Goal: Task Accomplishment & Management: Manage account settings

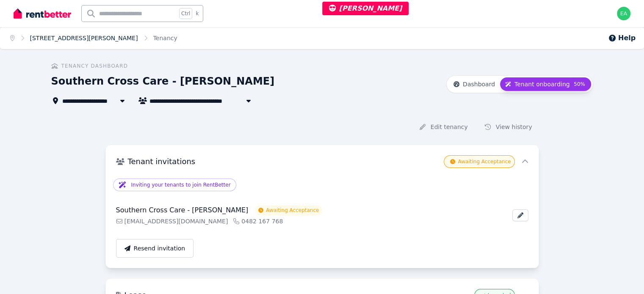
click at [46, 39] on link "[STREET_ADDRESS][PERSON_NAME]" at bounding box center [84, 38] width 108 height 7
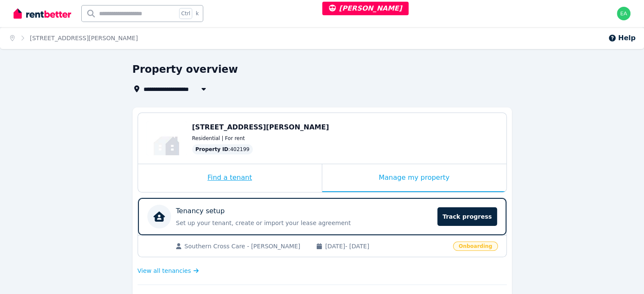
click at [275, 181] on div "Find a tenant" at bounding box center [230, 178] width 184 height 28
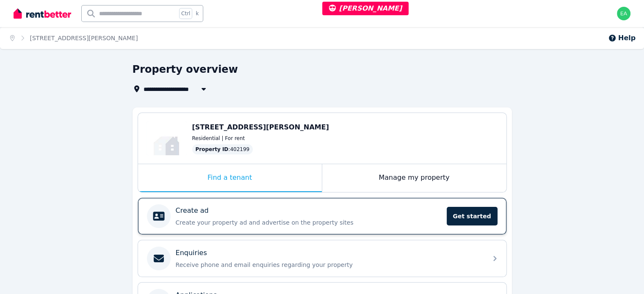
scroll to position [85, 0]
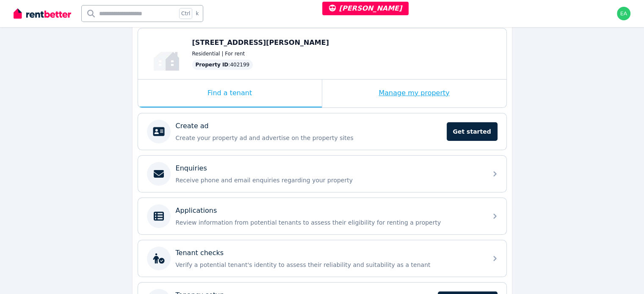
click at [351, 87] on div "Manage my property" at bounding box center [414, 94] width 184 height 28
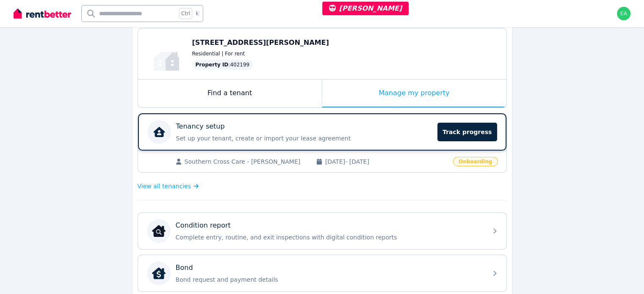
click at [393, 135] on p "Set up your tenant, create or import your lease agreement" at bounding box center [304, 138] width 257 height 8
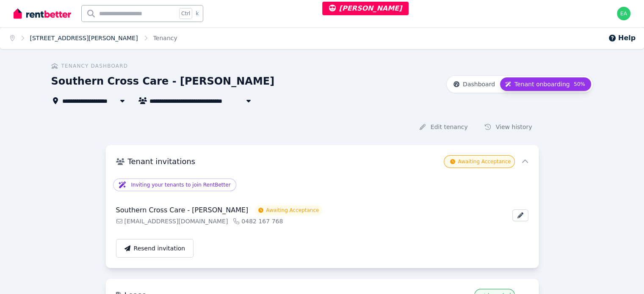
click at [57, 39] on link "[STREET_ADDRESS][PERSON_NAME]" at bounding box center [84, 38] width 108 height 7
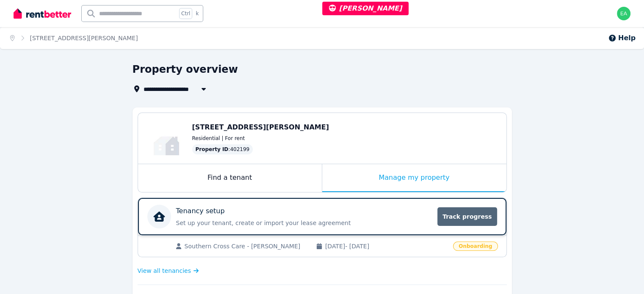
click at [458, 221] on span "Track progress" at bounding box center [466, 216] width 59 height 19
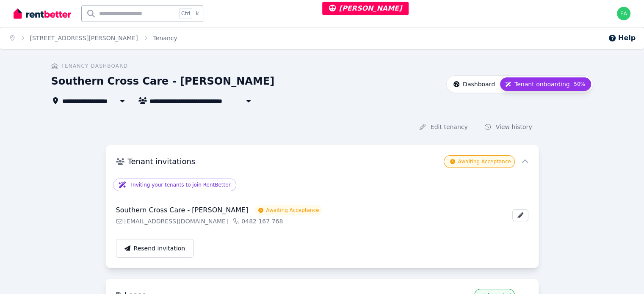
click at [500, 89] on button "Dashboard" at bounding box center [474, 84] width 52 height 14
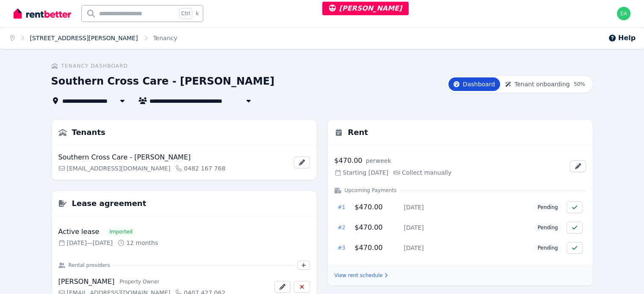
click at [58, 41] on link "19 McElroy St, Casino" at bounding box center [84, 38] width 108 height 7
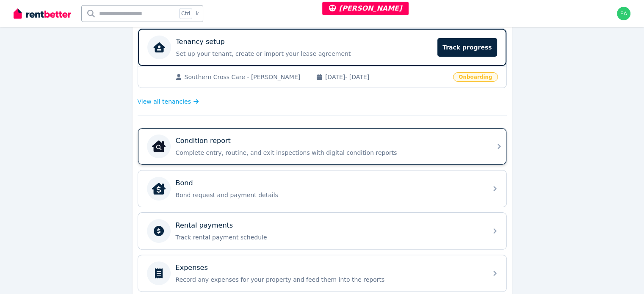
scroll to position [85, 0]
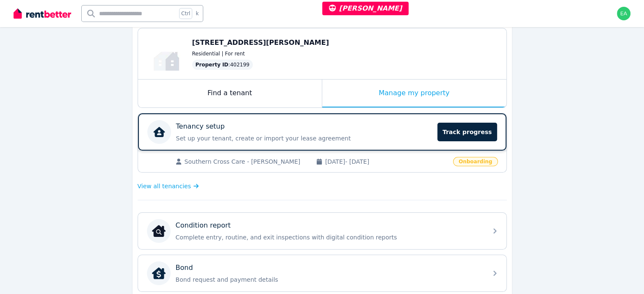
click at [387, 138] on p "Set up your tenant, create or import your lease agreement" at bounding box center [304, 138] width 257 height 8
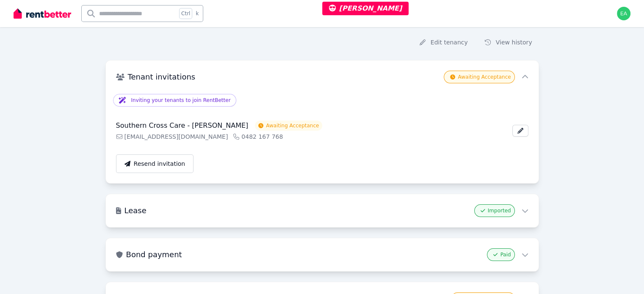
scroll to position [42, 0]
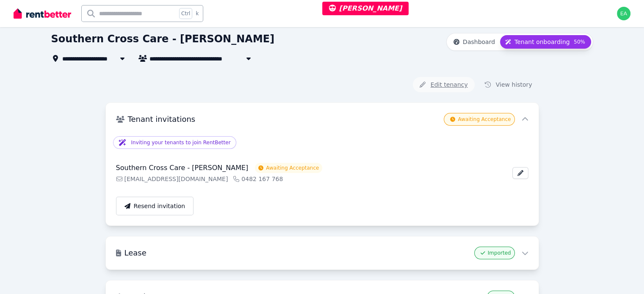
click at [459, 87] on button "Edit tenancy" at bounding box center [444, 84] width 62 height 15
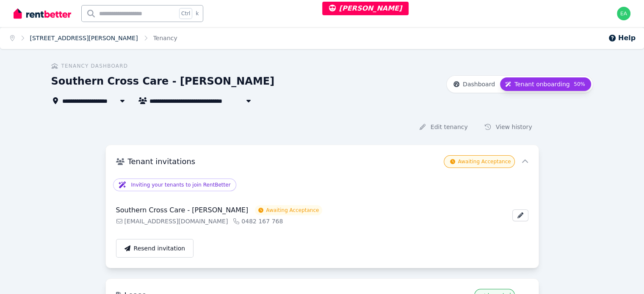
click at [58, 36] on link "19 McElroy St, Casino" at bounding box center [84, 38] width 108 height 7
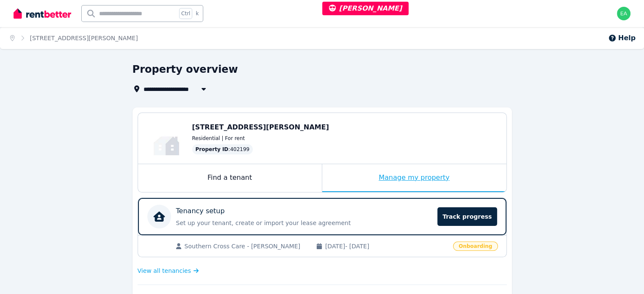
scroll to position [42, 0]
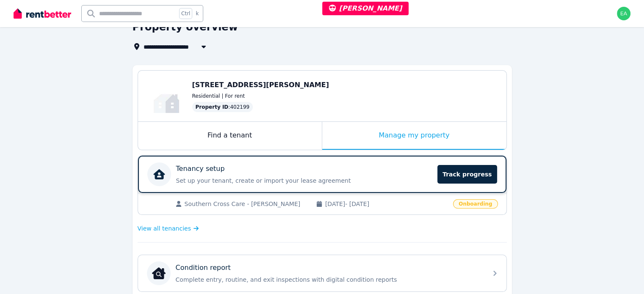
click at [386, 179] on p "Set up your tenant, create or import your lease agreement" at bounding box center [304, 181] width 257 height 8
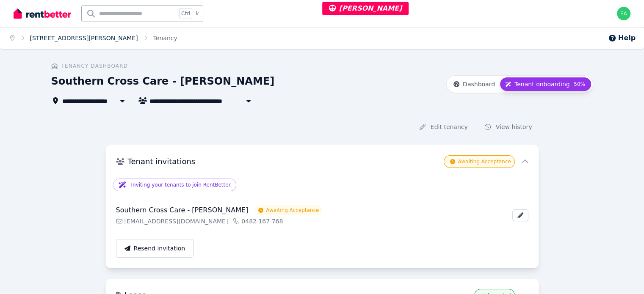
click at [64, 39] on link "19 McElroy St, Casino" at bounding box center [84, 38] width 108 height 7
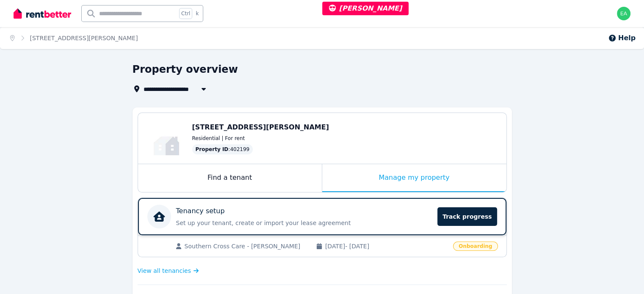
click at [372, 215] on div "Tenancy setup Set up your tenant, create or import your lease agreement Track p…" at bounding box center [304, 216] width 257 height 21
click at [448, 216] on span "Track progress" at bounding box center [466, 216] width 59 height 19
click at [453, 220] on span "Track progress" at bounding box center [466, 216] width 59 height 19
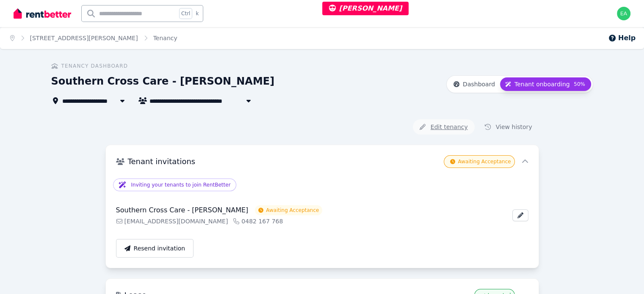
click at [449, 131] on button "Edit tenancy" at bounding box center [444, 126] width 62 height 15
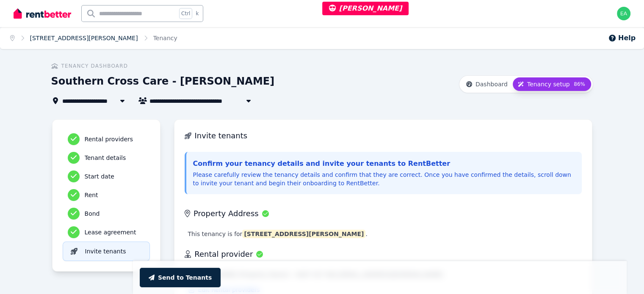
click at [66, 36] on link "19 McElroy St, Casino" at bounding box center [84, 38] width 108 height 7
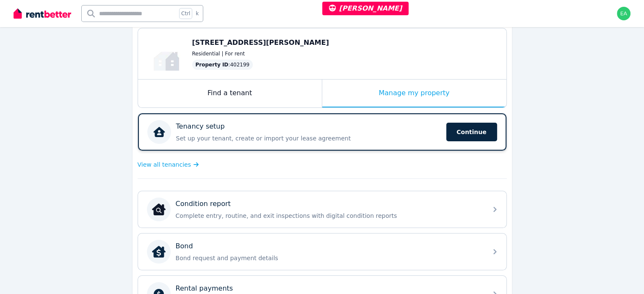
scroll to position [127, 0]
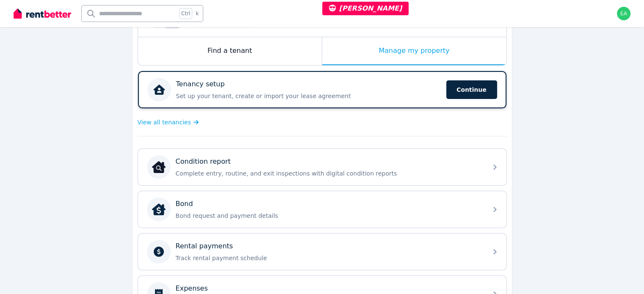
click at [362, 86] on div "Tenancy setup" at bounding box center [308, 84] width 265 height 10
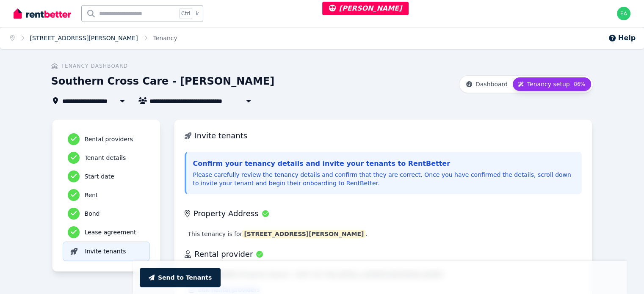
click at [44, 39] on link "19 McElroy St, Casino" at bounding box center [84, 38] width 108 height 7
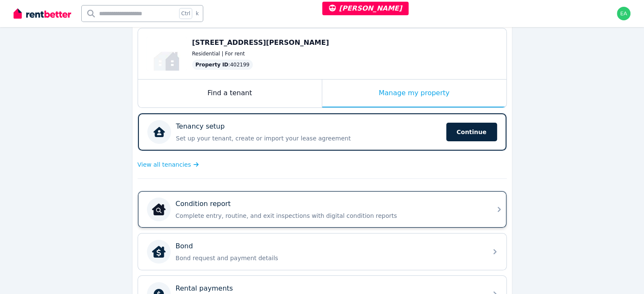
scroll to position [127, 0]
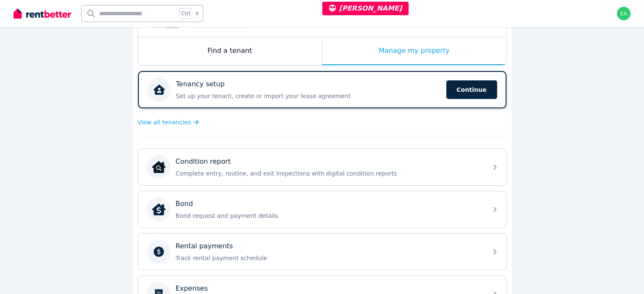
click at [345, 97] on p "Set up your tenant, create or import your lease agreement" at bounding box center [308, 96] width 265 height 8
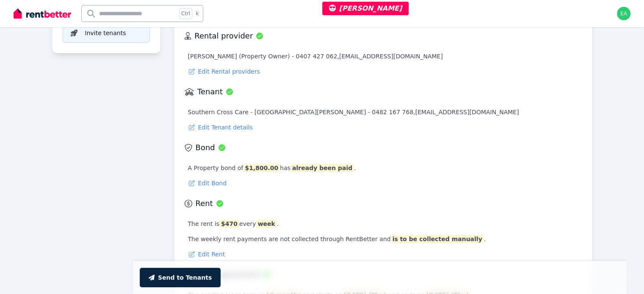
scroll to position [91, 0]
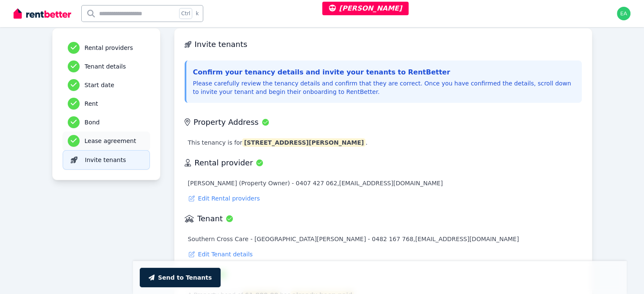
click at [85, 139] on h3 "Lease agreement" at bounding box center [115, 141] width 60 height 8
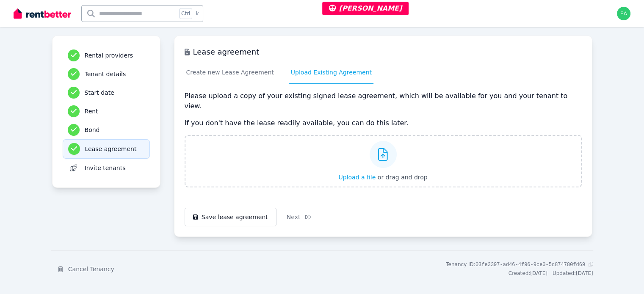
scroll to position [0, 0]
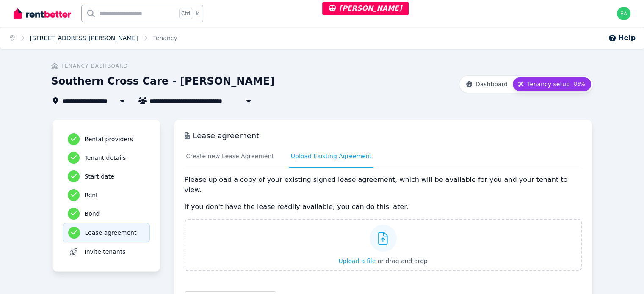
click at [60, 37] on link "19 McElroy St, Casino" at bounding box center [84, 38] width 108 height 7
